Goal: Check status: Check status

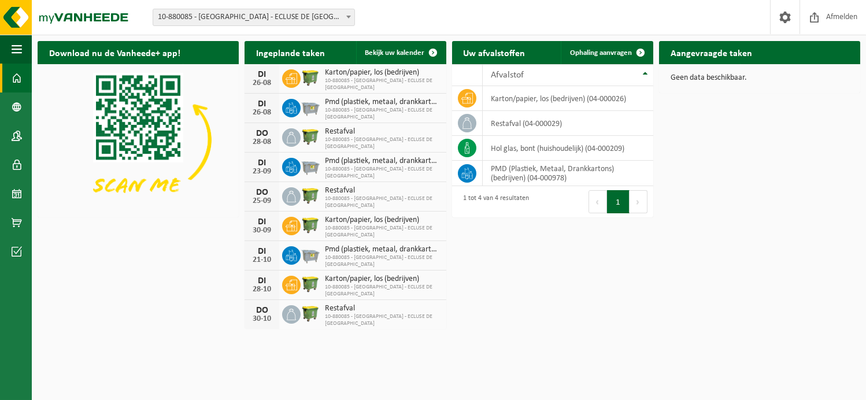
click at [346, 17] on b at bounding box center [348, 17] width 5 height 3
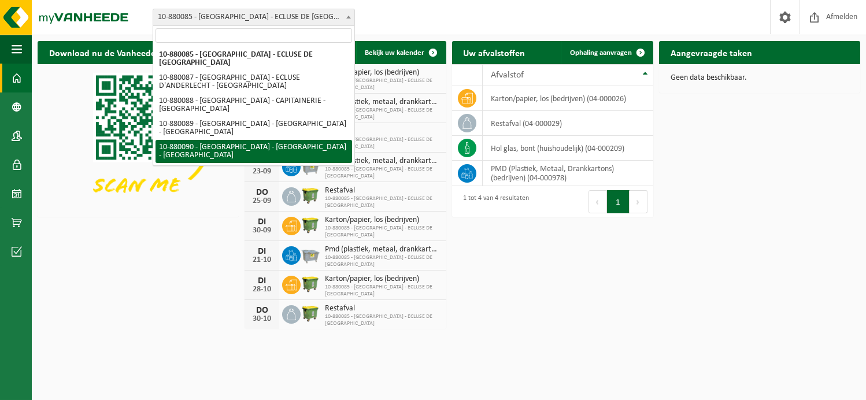
select select "110426"
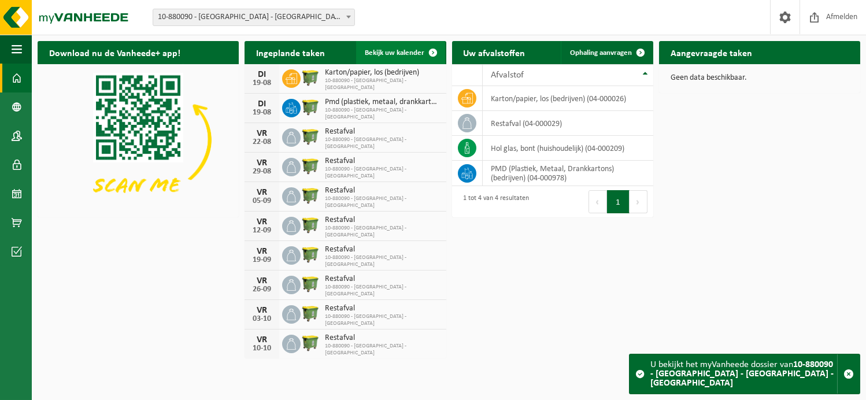
click at [432, 50] on span at bounding box center [433, 52] width 23 height 23
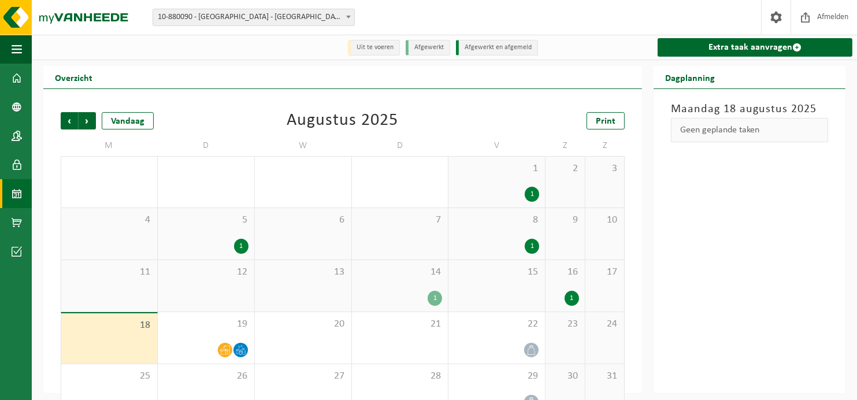
scroll to position [28, 0]
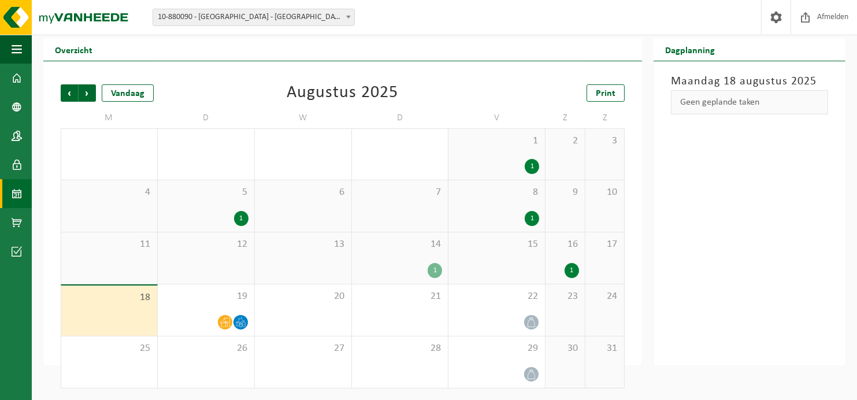
click at [431, 267] on div "1" at bounding box center [435, 270] width 14 height 15
